Goal: Complete application form

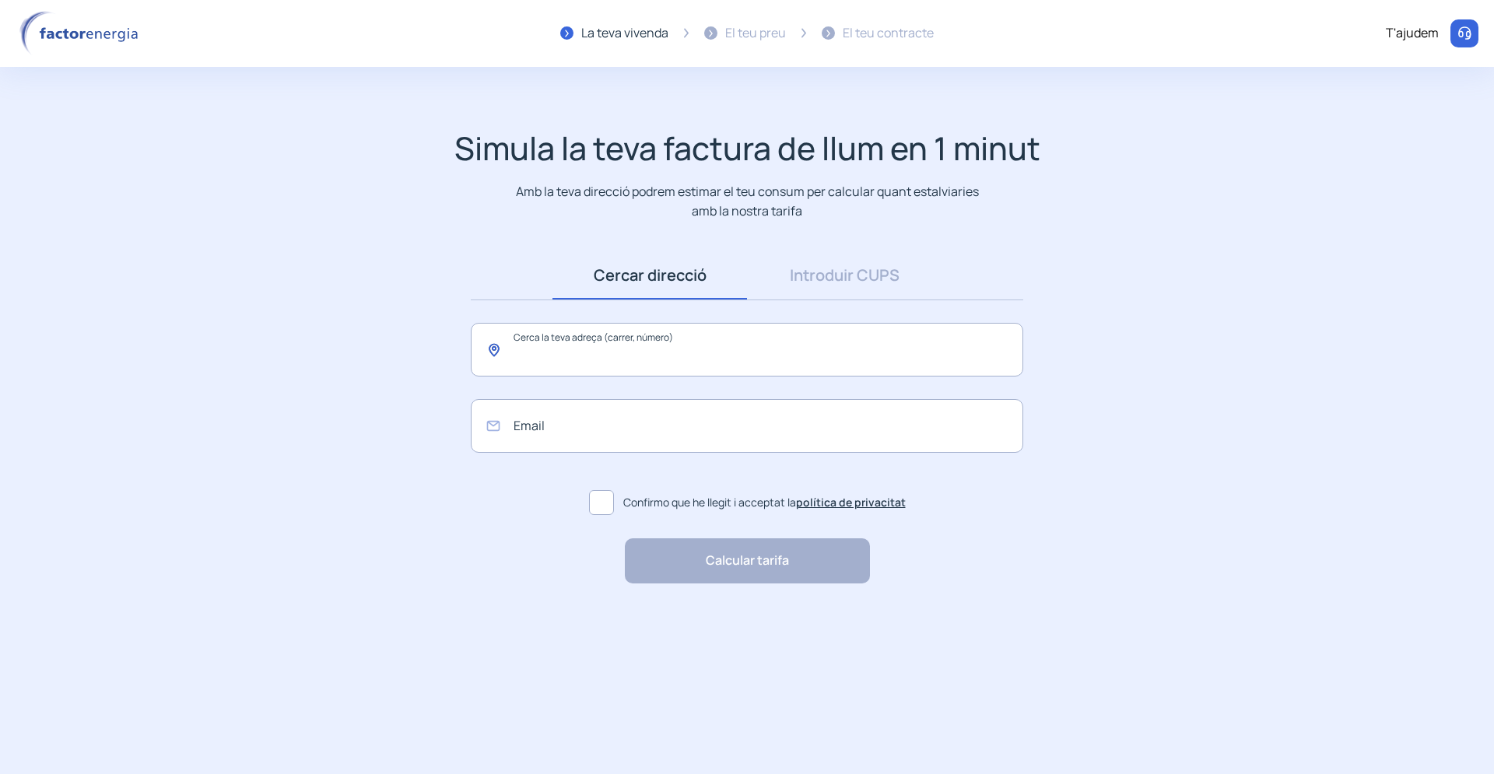
click at [538, 351] on input "text" at bounding box center [747, 350] width 552 height 54
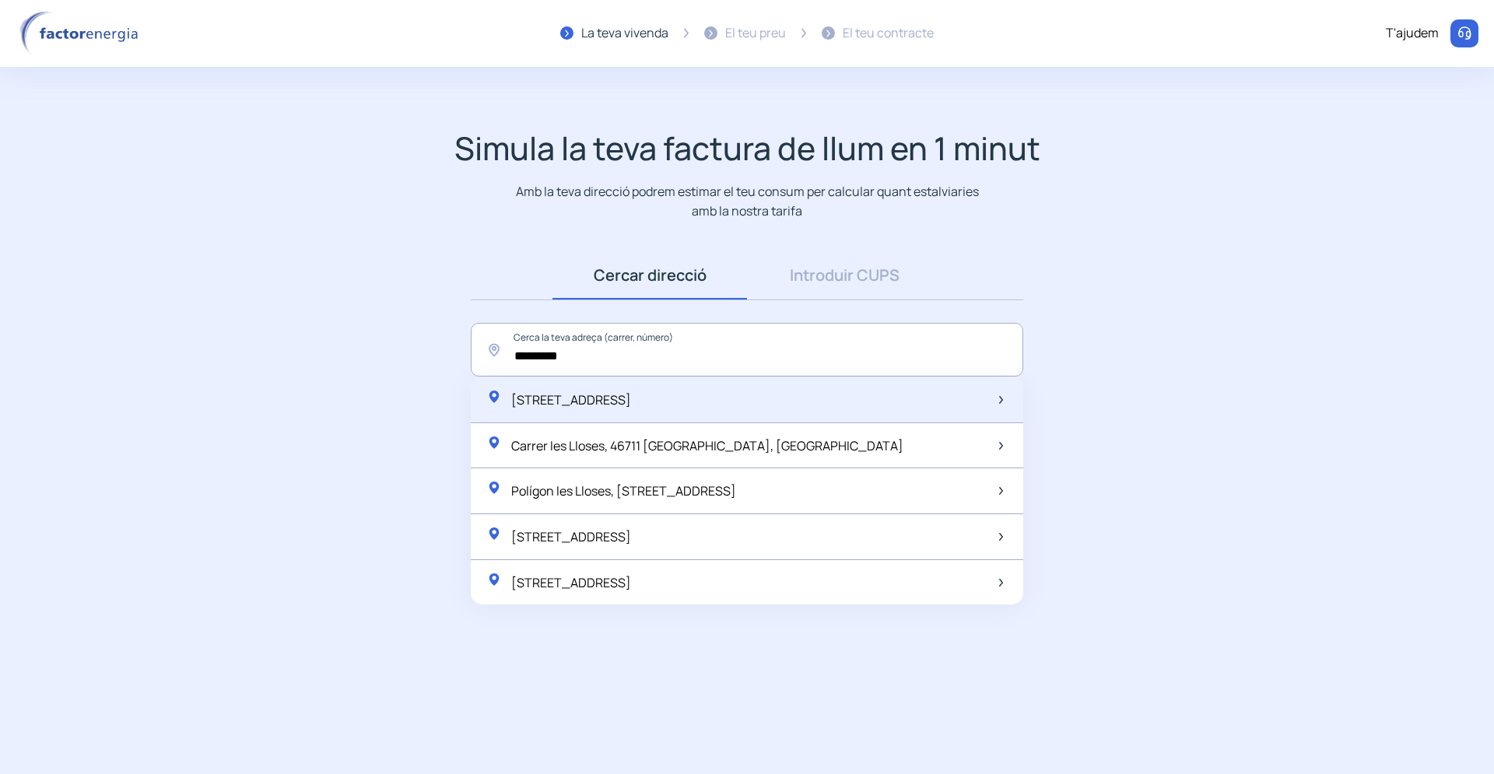
click at [580, 394] on span "[STREET_ADDRESS]" at bounding box center [571, 399] width 120 height 17
type input "**********"
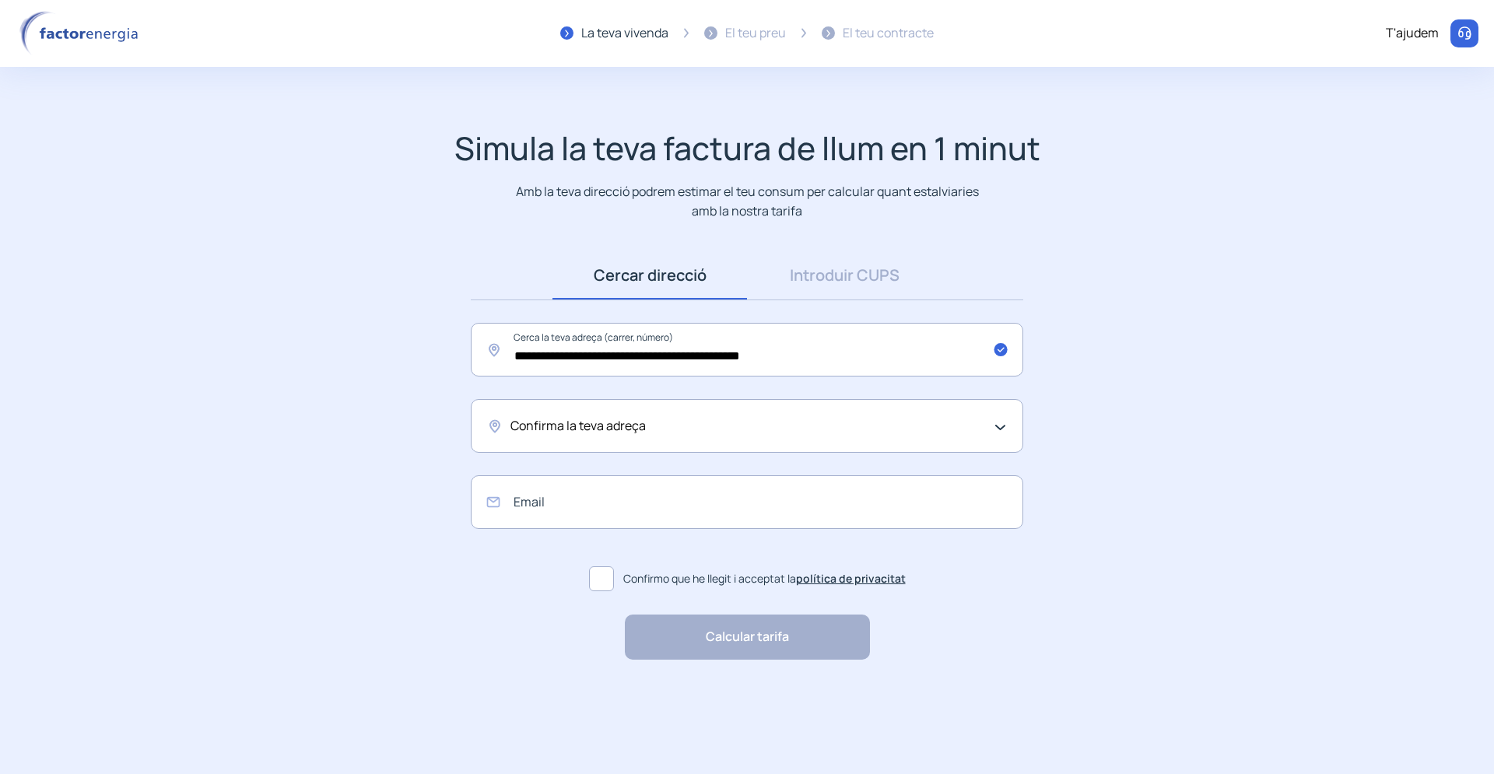
click at [494, 425] on div "Confirma la teva adreça" at bounding box center [747, 426] width 552 height 54
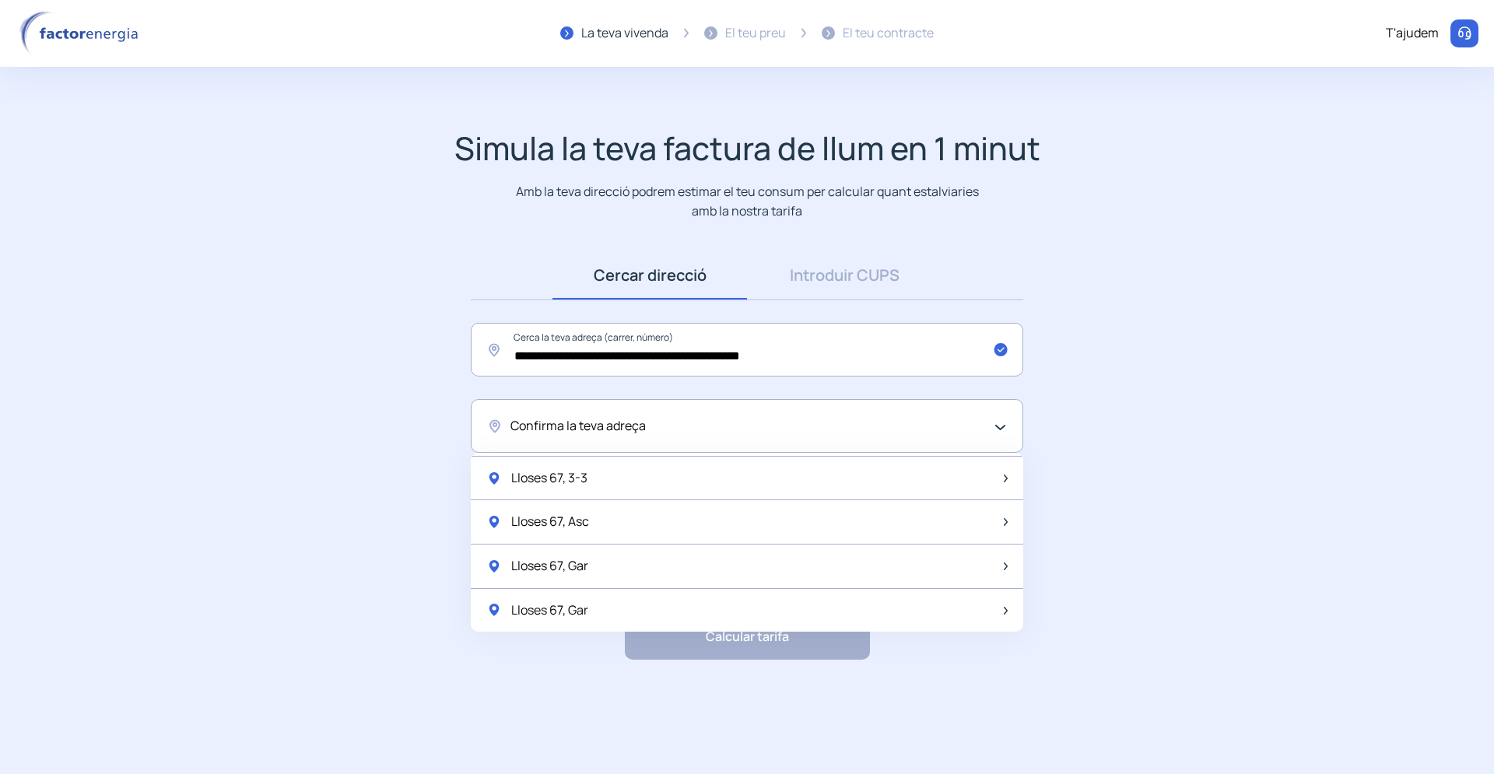
scroll to position [2066, 0]
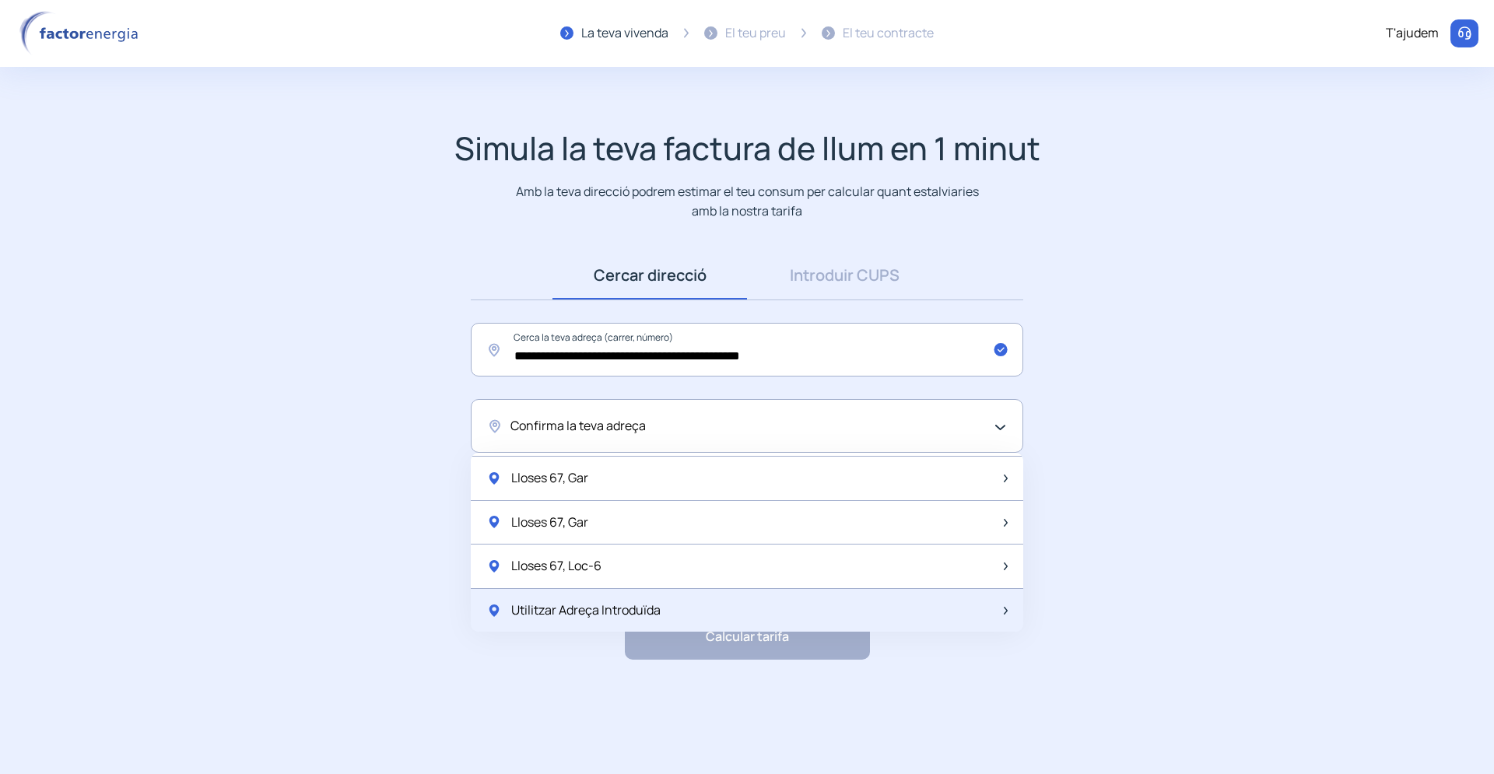
click at [597, 620] on div "Utilitzar Adreça Introduïda" at bounding box center [747, 611] width 552 height 44
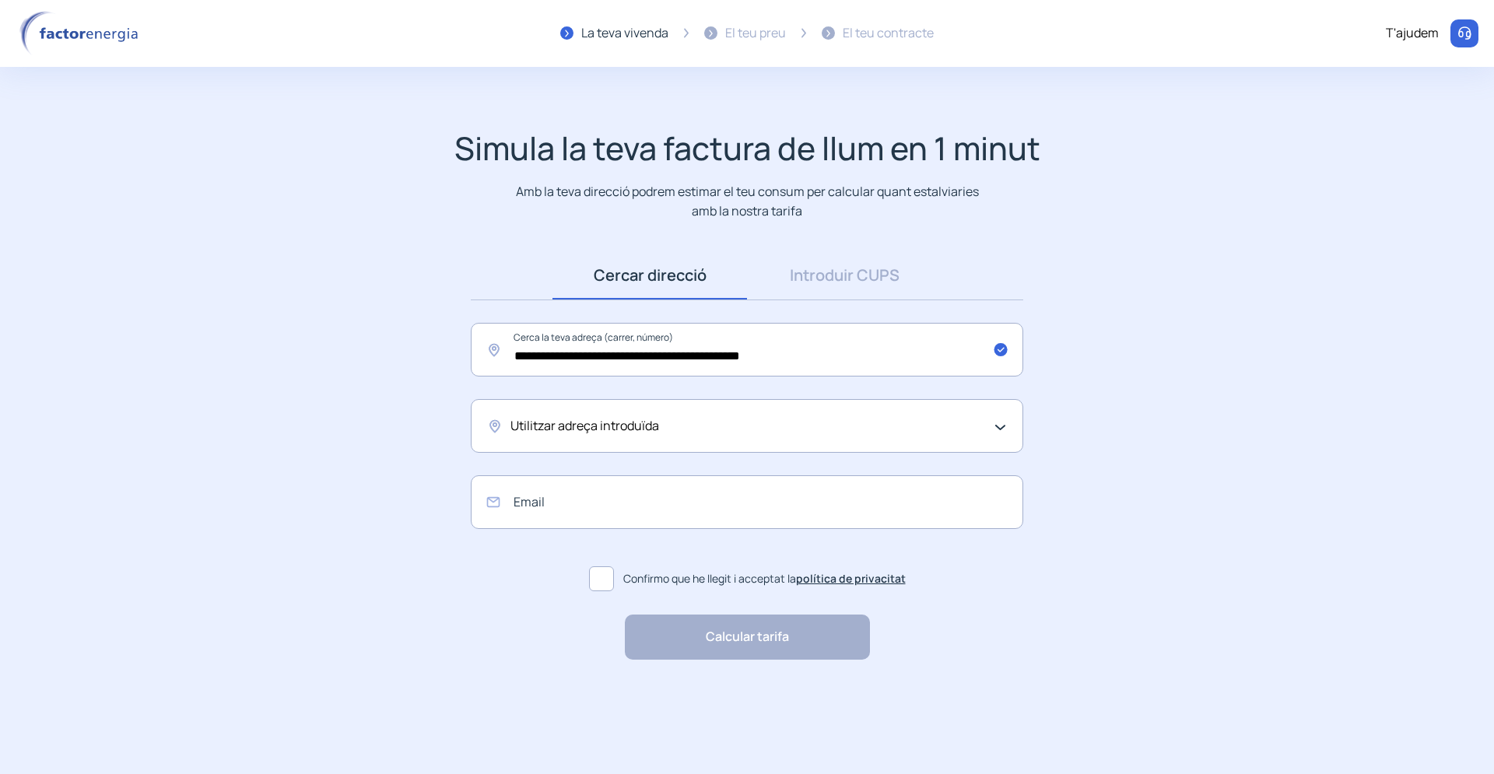
click at [598, 576] on span at bounding box center [601, 578] width 25 height 25
click at [564, 510] on input "email" at bounding box center [747, 502] width 552 height 54
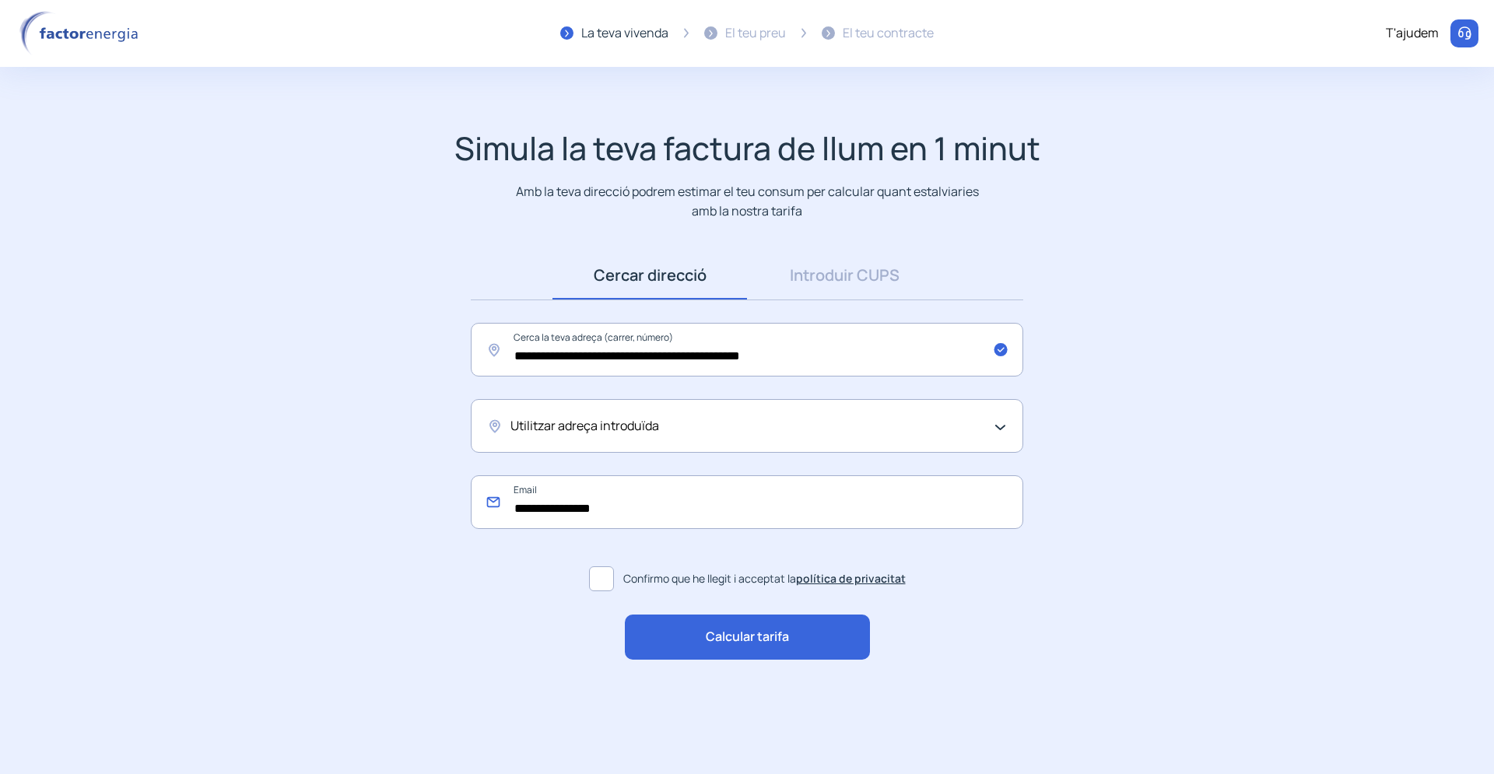
type input "**********"
click at [752, 640] on span "Calcular tarifa" at bounding box center [747, 637] width 83 height 20
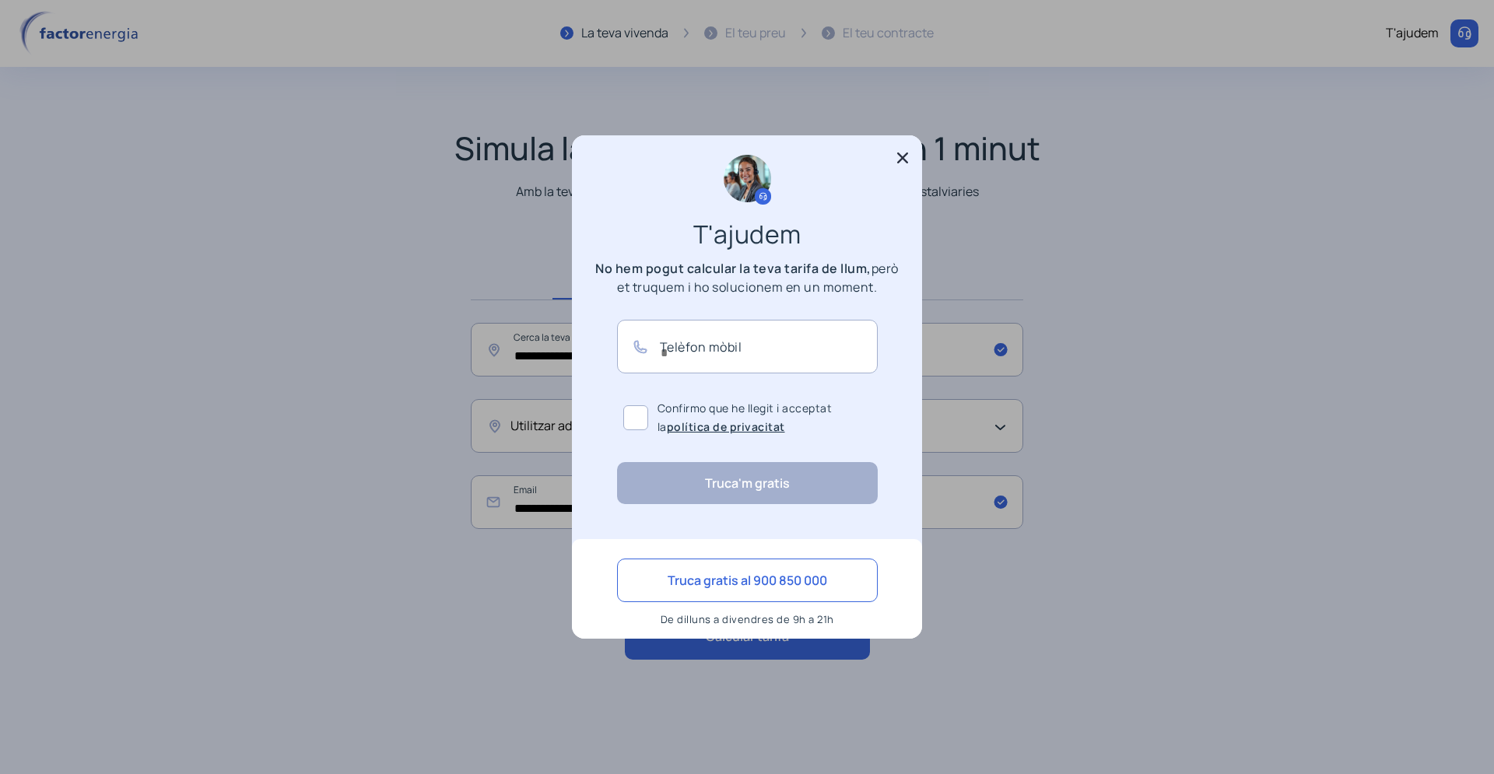
click at [905, 158] on icon at bounding box center [902, 157] width 11 height 11
